Goal: Find specific fact: Find specific fact

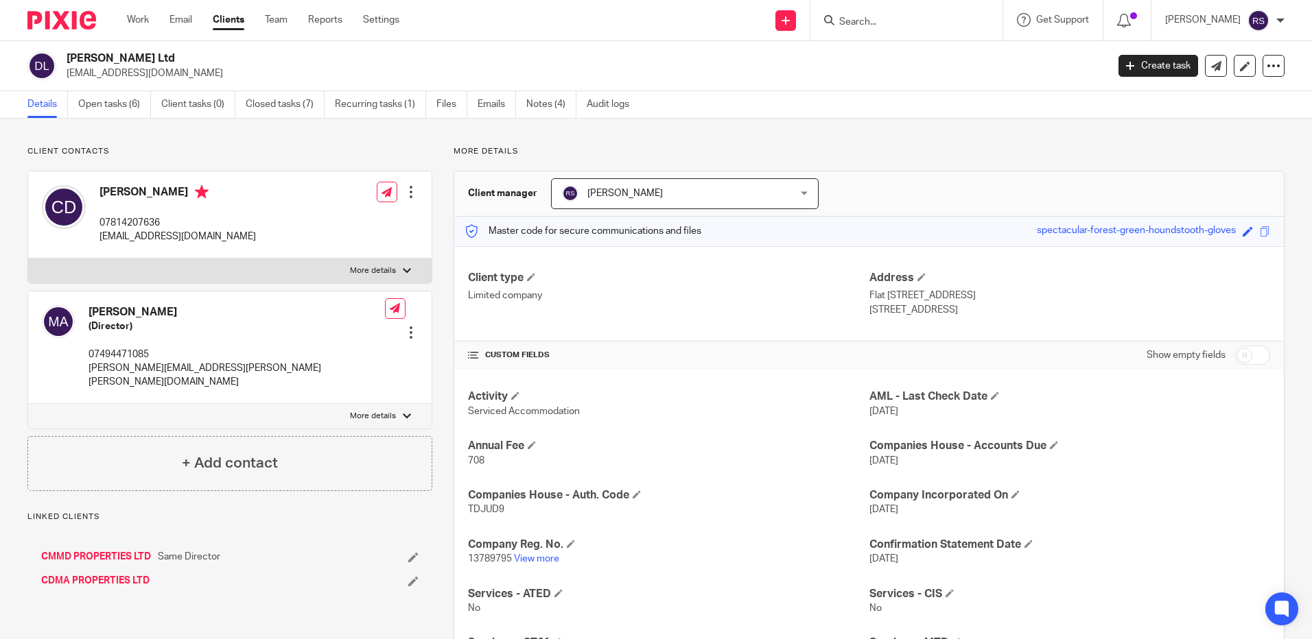
click at [918, 20] on input "Search" at bounding box center [899, 22] width 123 height 12
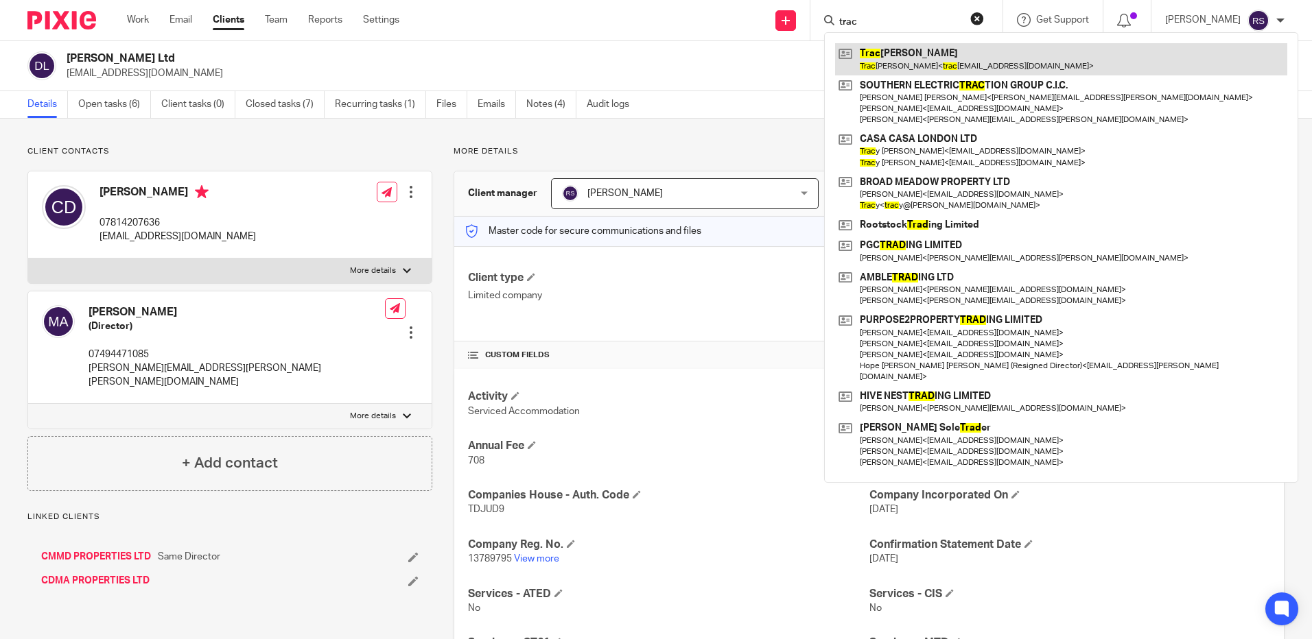
type input "trac"
click at [919, 47] on link at bounding box center [1061, 59] width 452 height 32
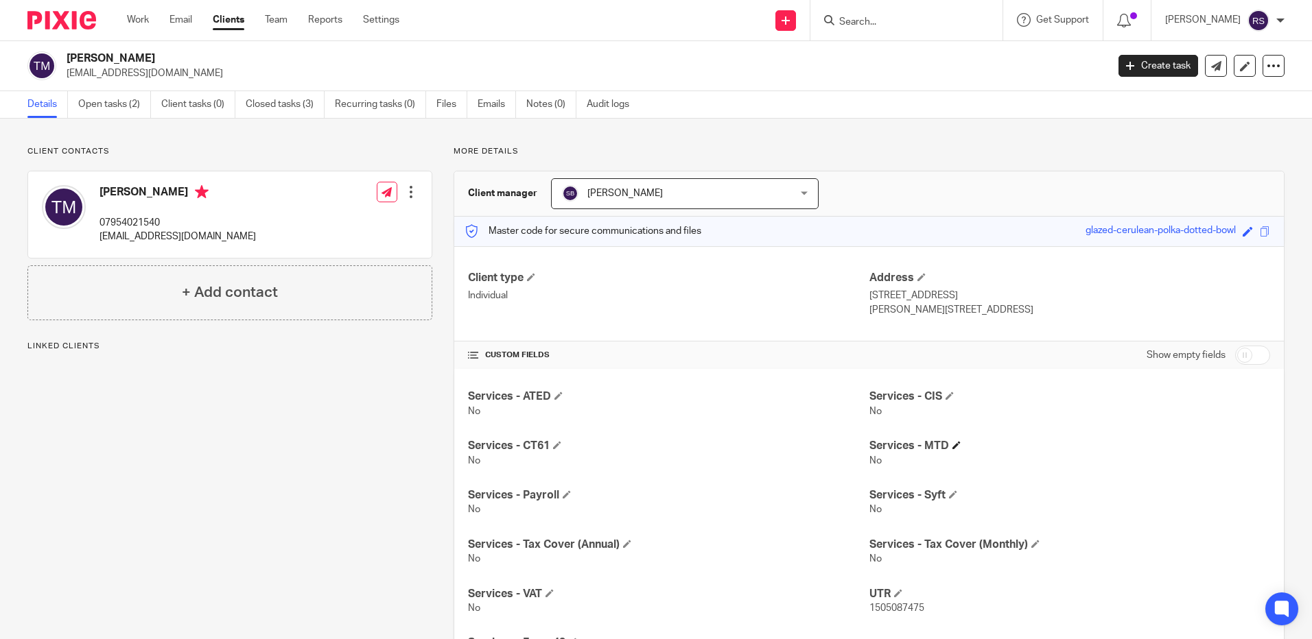
scroll to position [74, 0]
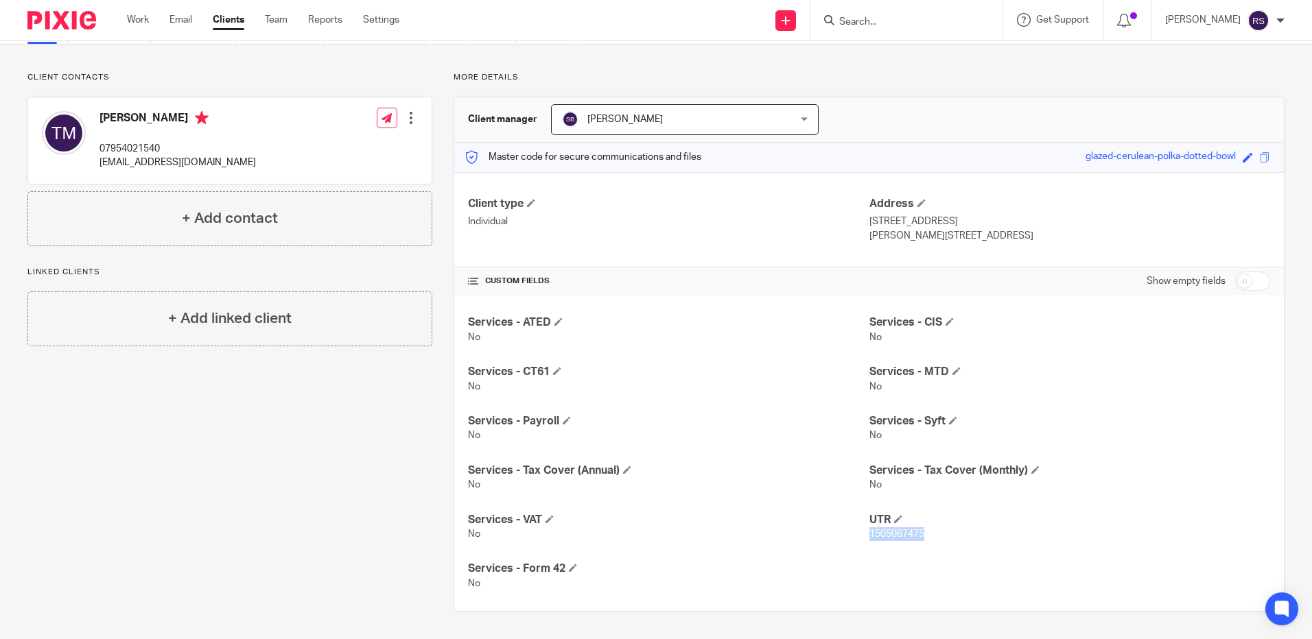
drag, startPoint x: 923, startPoint y: 532, endPoint x: 864, endPoint y: 541, distance: 59.7
click at [869, 541] on p "1505087475" at bounding box center [1069, 535] width 401 height 14
copy span "1505087475"
click at [881, 21] on input "Search" at bounding box center [899, 22] width 123 height 12
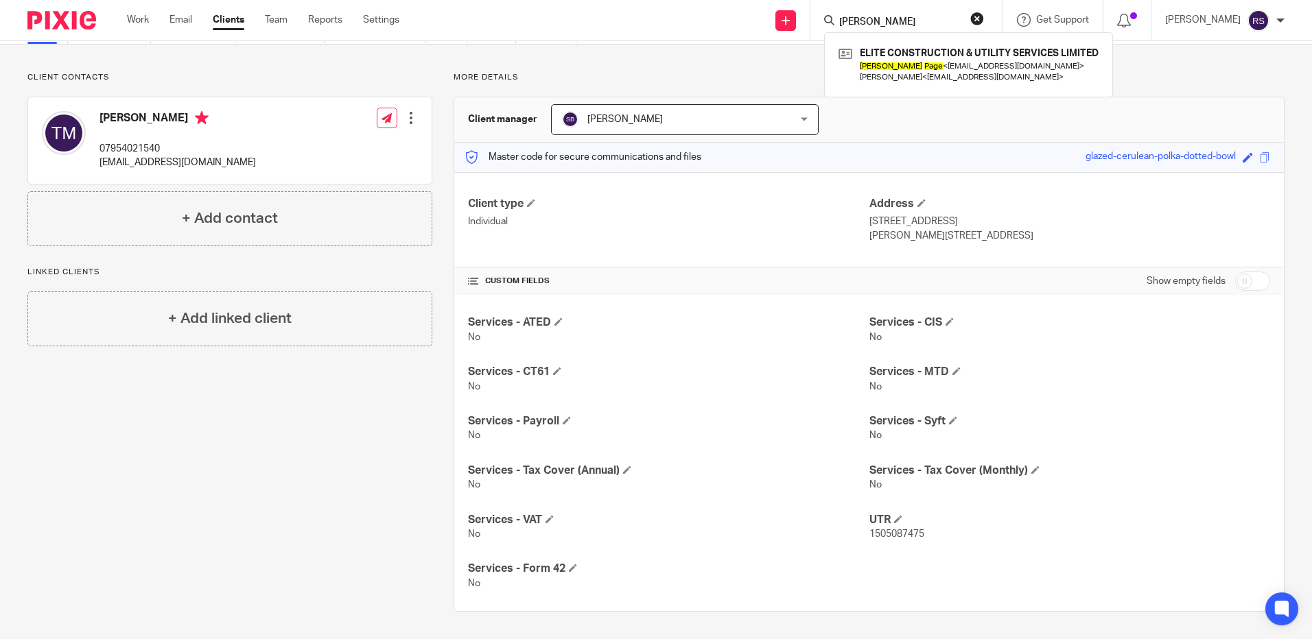
type input "[PERSON_NAME]"
